Goal: Task Accomplishment & Management: Manage account settings

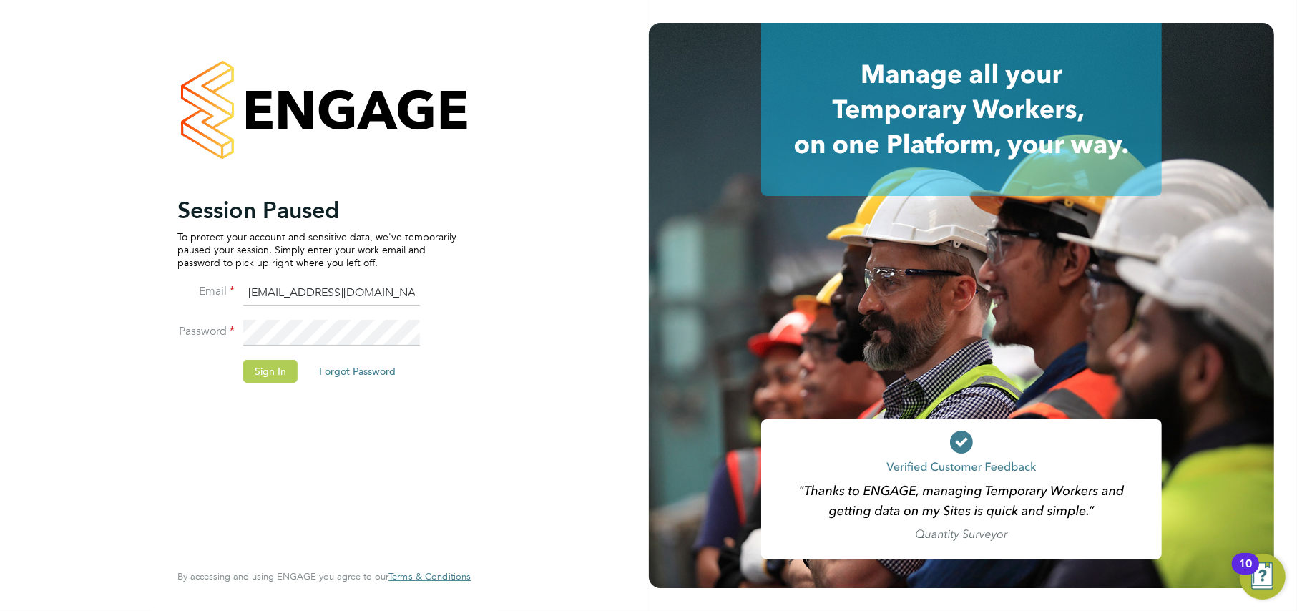
click at [277, 381] on button "Sign In" at bounding box center [270, 371] width 54 height 23
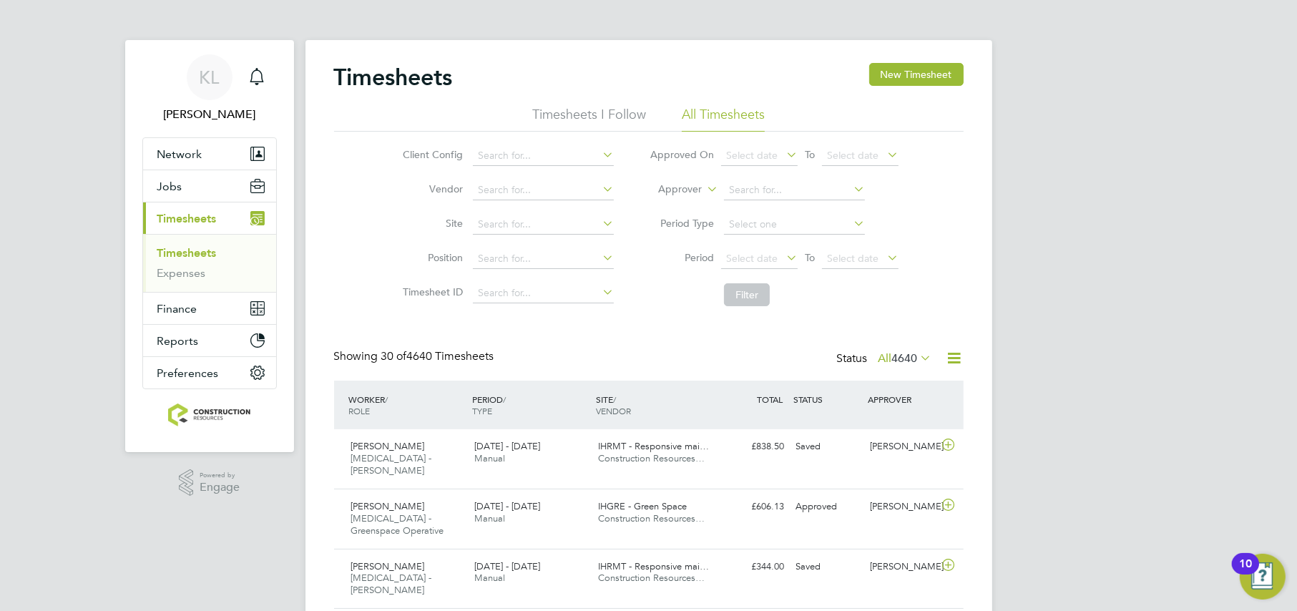
click at [893, 357] on span "4640" at bounding box center [905, 358] width 26 height 14
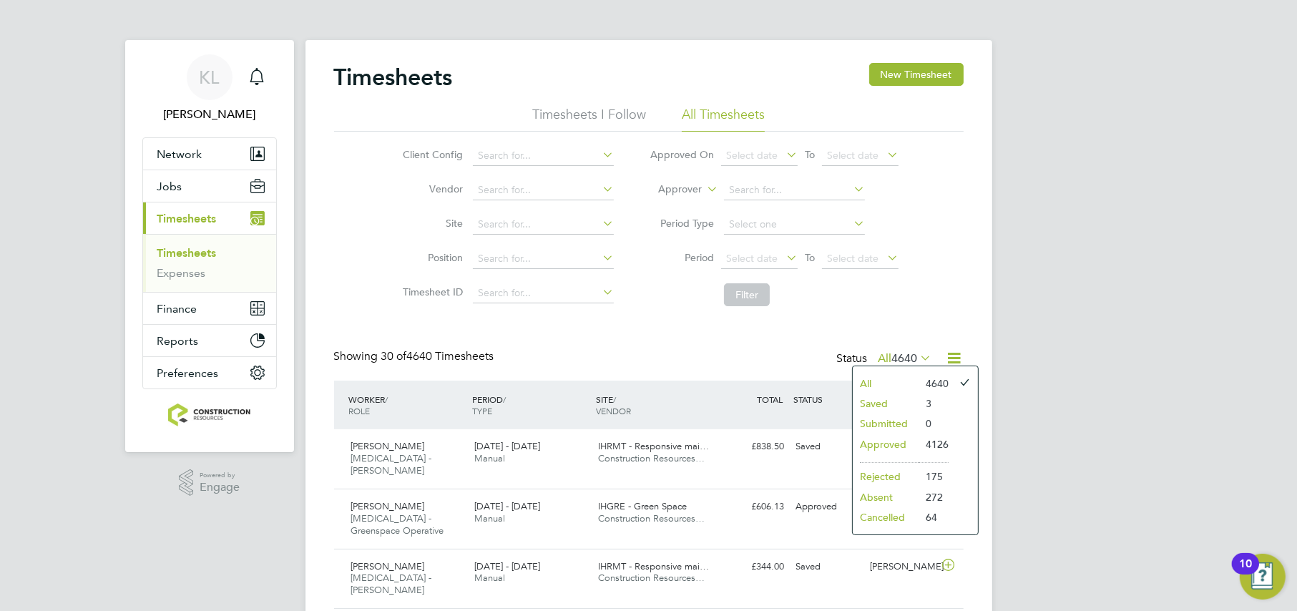
click at [871, 424] on li "Submitted" at bounding box center [886, 424] width 66 height 20
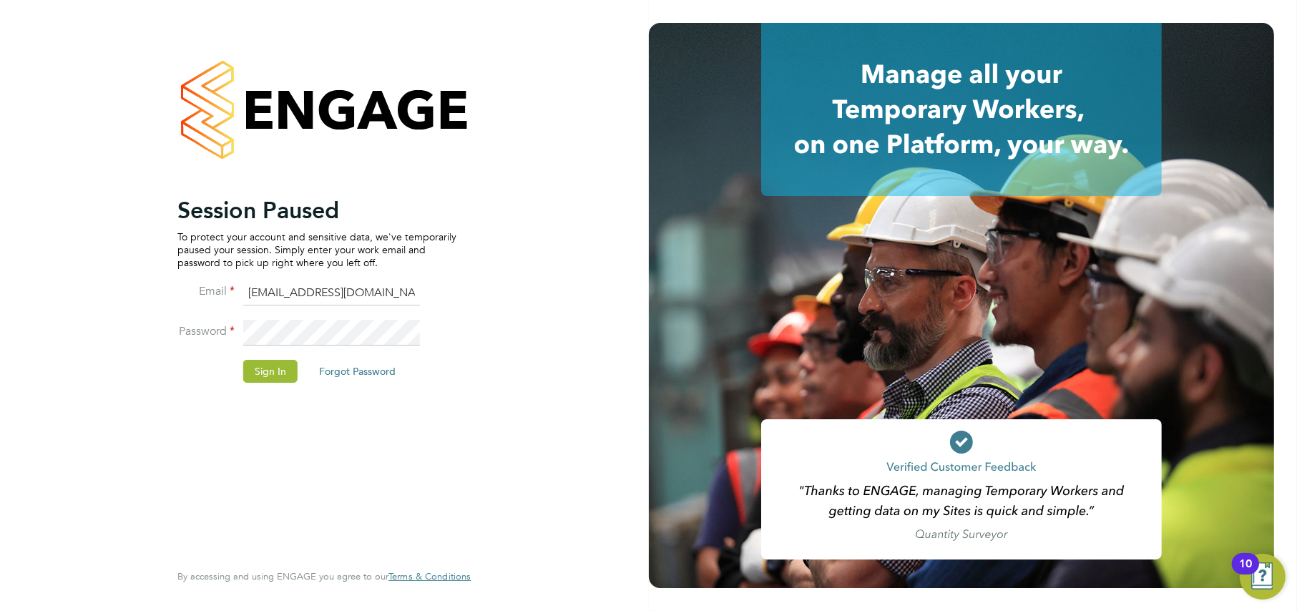
drag, startPoint x: 253, startPoint y: 351, endPoint x: 250, endPoint y: 375, distance: 24.4
click at [252, 355] on li "Password" at bounding box center [316, 340] width 279 height 40
click at [250, 375] on button "Sign In" at bounding box center [270, 371] width 54 height 23
